Goal: Task Accomplishment & Management: Manage account settings

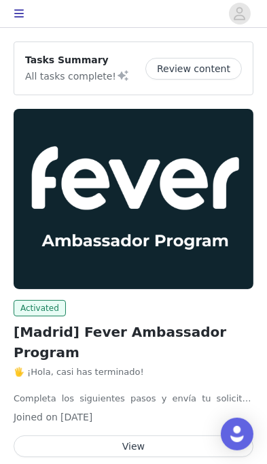
click at [185, 436] on button "View" at bounding box center [134, 447] width 240 height 22
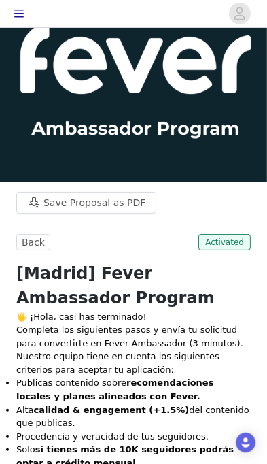
scroll to position [84, 0]
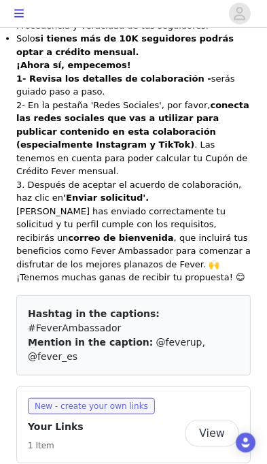
scroll to position [0, 0]
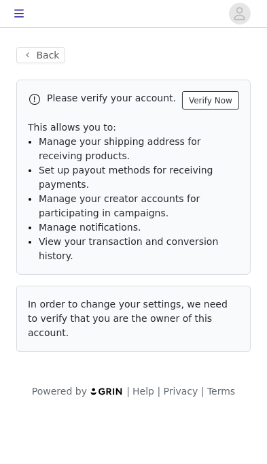
click at [215, 101] on button "Verify Now" at bounding box center [210, 100] width 57 height 18
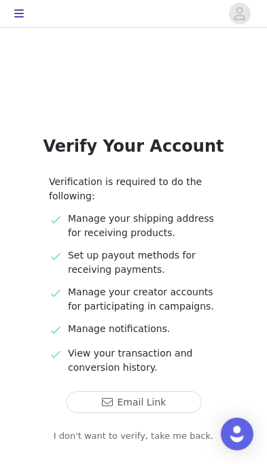
scroll to position [31, 0]
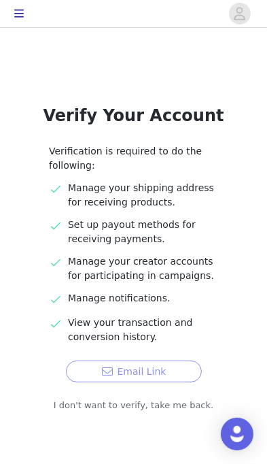
click at [160, 374] on button "Email Link" at bounding box center [134, 372] width 136 height 22
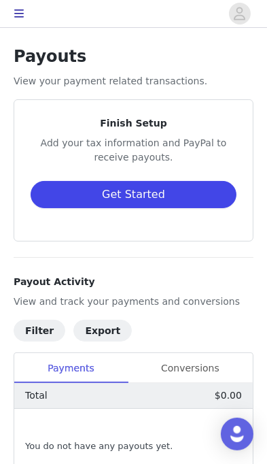
click at [166, 191] on button "Get Started" at bounding box center [134, 194] width 206 height 27
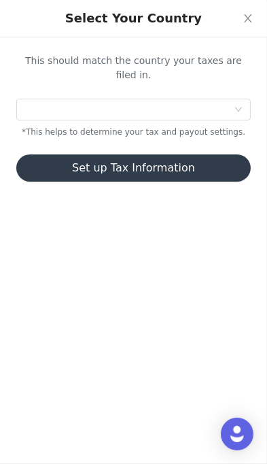
click at [216, 99] on div at bounding box center [130, 109] width 210 height 20
click at [0, 0] on input at bounding box center [0, 0] width 0 height 0
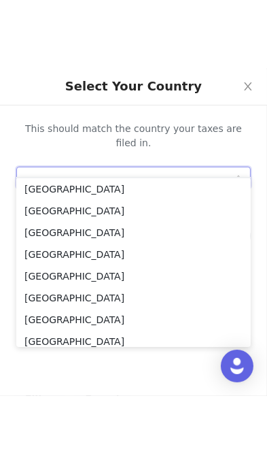
scroll to position [10, 0]
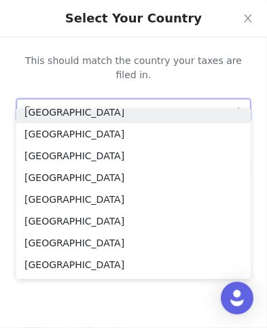
type input "Sp"
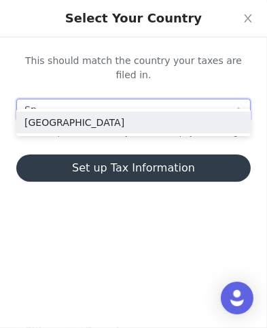
click at [189, 121] on li "[GEOGRAPHIC_DATA]" at bounding box center [133, 123] width 235 height 22
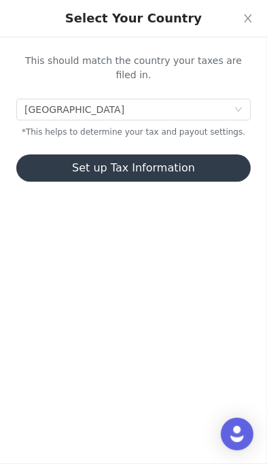
click at [167, 157] on button "Set up Tax Information" at bounding box center [133, 167] width 235 height 27
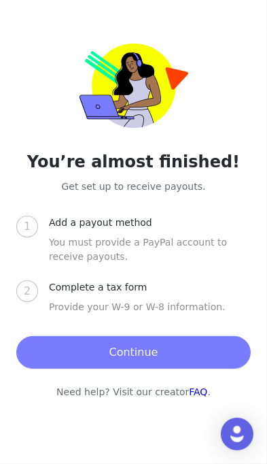
click at [197, 346] on button "Continue" at bounding box center [133, 352] width 235 height 33
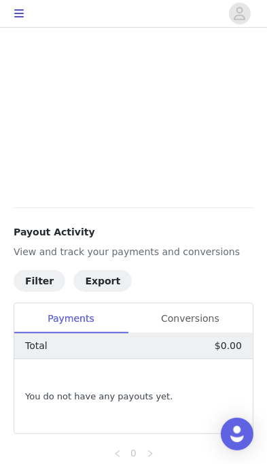
scroll to position [408, 0]
